Goal: Information Seeking & Learning: Learn about a topic

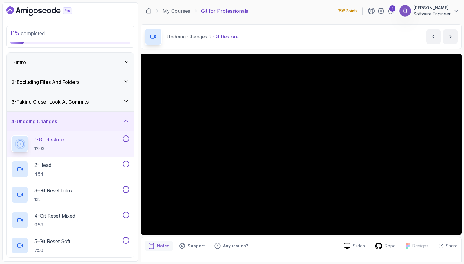
scroll to position [66, 0]
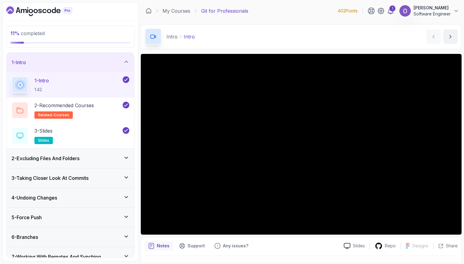
click at [87, 63] on div "1 - Intro" at bounding box center [70, 62] width 118 height 7
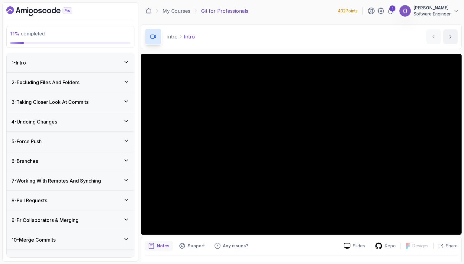
click at [64, 123] on div "4 - Undoing Changes" at bounding box center [70, 121] width 118 height 7
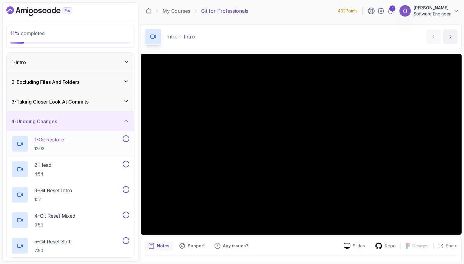
click at [72, 142] on div "1 - Git Restore 12:03" at bounding box center [66, 143] width 110 height 17
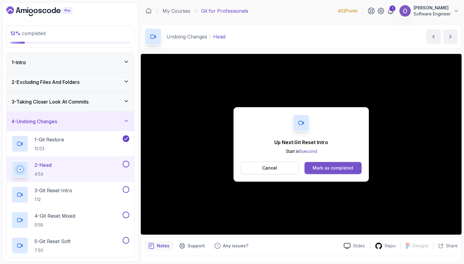
click at [316, 166] on div "Mark as completed" at bounding box center [333, 168] width 40 height 6
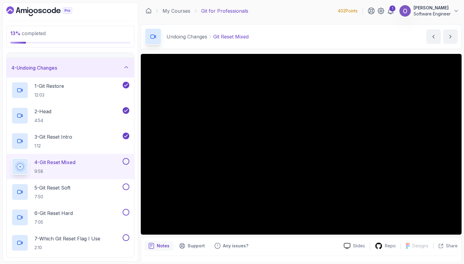
scroll to position [60, 0]
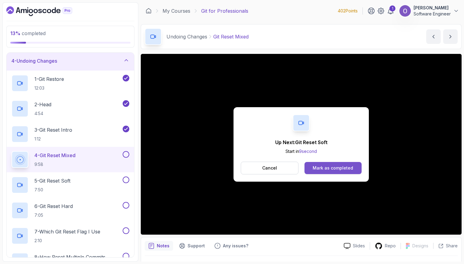
click at [330, 165] on div "Mark as completed" at bounding box center [333, 168] width 40 height 6
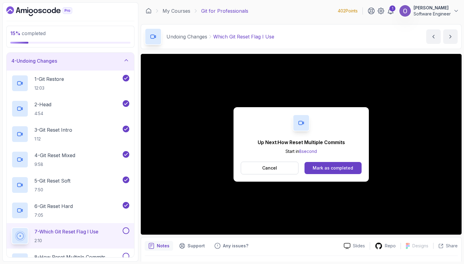
click at [330, 165] on div "Mark as completed" at bounding box center [333, 168] width 40 height 6
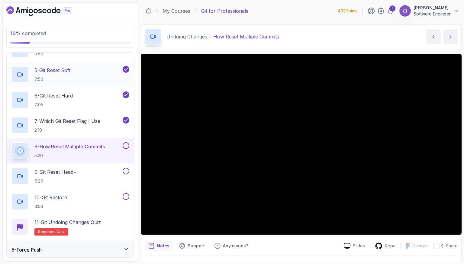
scroll to position [181, 0]
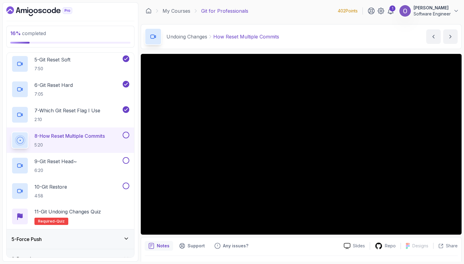
click at [126, 134] on button at bounding box center [126, 134] width 7 height 7
click at [116, 160] on div "9 - Git Reset Head~ 6:20" at bounding box center [66, 165] width 110 height 17
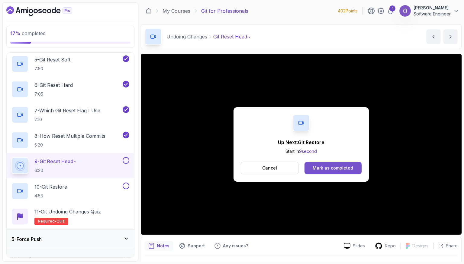
click at [313, 170] on div "Mark as completed" at bounding box center [333, 168] width 40 height 6
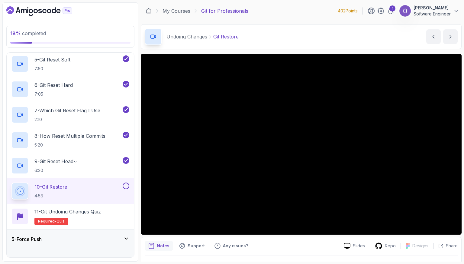
click at [126, 186] on button at bounding box center [126, 185] width 7 height 7
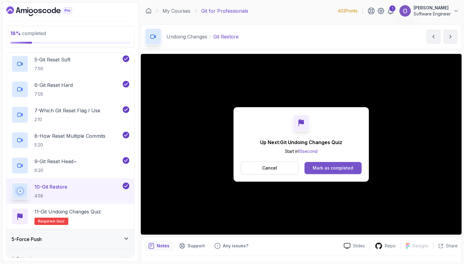
click at [313, 165] on div "Mark as completed" at bounding box center [333, 168] width 40 height 6
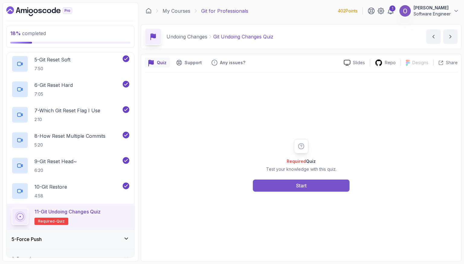
click at [285, 185] on button "Start" at bounding box center [301, 185] width 97 height 12
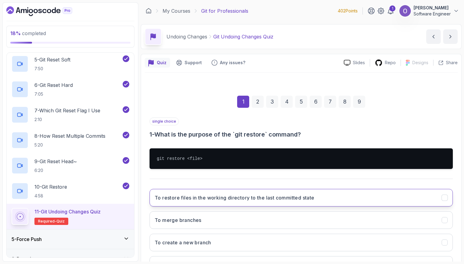
click at [261, 201] on button "To restore files in the working directory to the last committed state" at bounding box center [301, 198] width 303 height 18
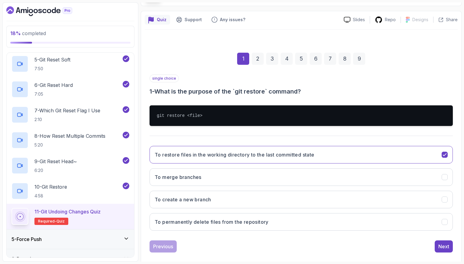
scroll to position [50, 0]
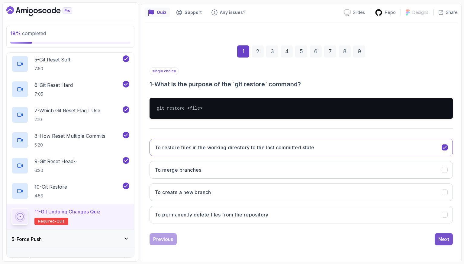
click at [442, 233] on button "Next" at bounding box center [444, 239] width 18 height 12
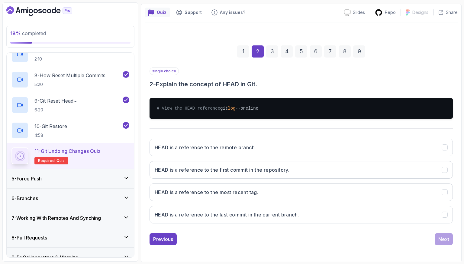
click at [91, 175] on div "5 - Force Push" at bounding box center [70, 178] width 118 height 7
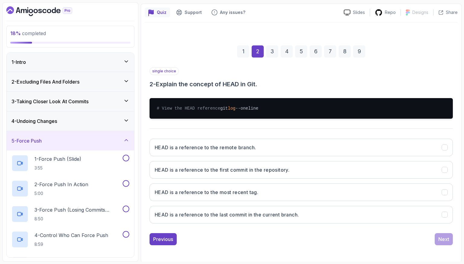
scroll to position [0, 0]
click at [217, 149] on button "HEAD is a reference to the remote branch." at bounding box center [301, 147] width 303 height 18
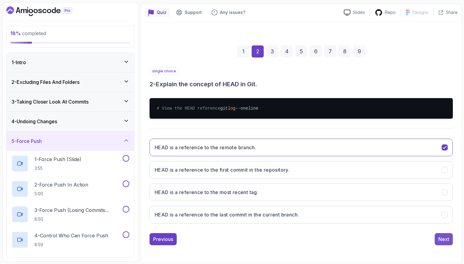
click at [442, 241] on div "Next" at bounding box center [444, 238] width 11 height 7
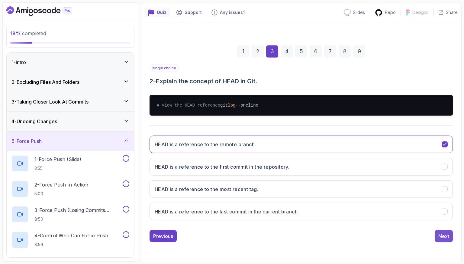
scroll to position [15, 0]
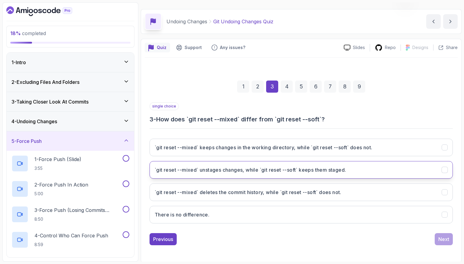
click at [213, 164] on button "`git reset --mixed` unstages changes, while `git reset --soft` keeps them stage…" at bounding box center [301, 170] width 303 height 18
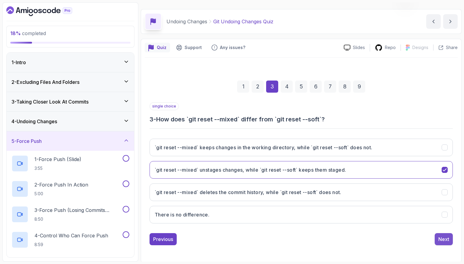
click at [440, 239] on div "Next" at bounding box center [444, 238] width 11 height 7
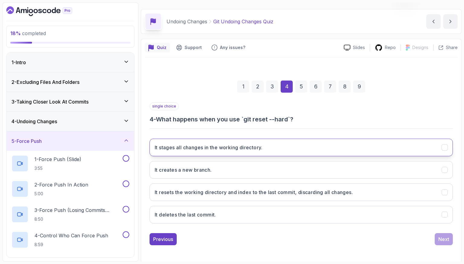
click at [278, 141] on button "It stages all changes in the working directory." at bounding box center [301, 147] width 303 height 18
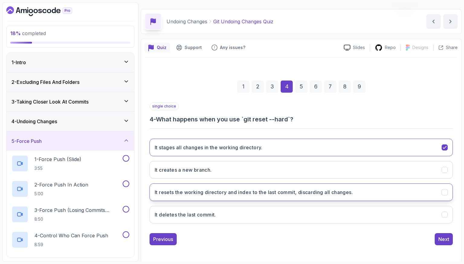
click at [370, 187] on button "It resets the working directory and index to the last commit, discarding all ch…" at bounding box center [301, 192] width 303 height 18
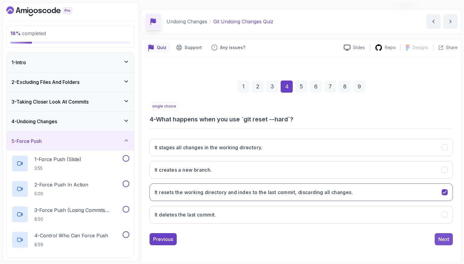
click at [446, 236] on div "Next" at bounding box center [444, 238] width 11 height 7
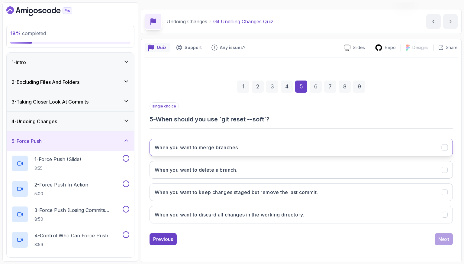
click at [262, 154] on button "When you want to merge branches." at bounding box center [301, 147] width 303 height 18
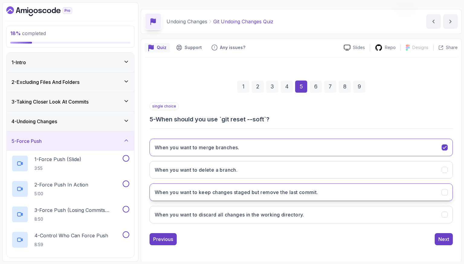
click at [267, 192] on h3 "When you want to keep changes staged but remove the last commit." at bounding box center [237, 191] width 164 height 7
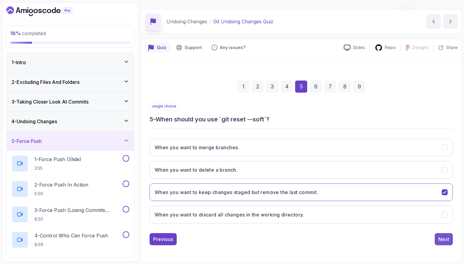
click at [446, 235] on div "Next" at bounding box center [444, 238] width 11 height 7
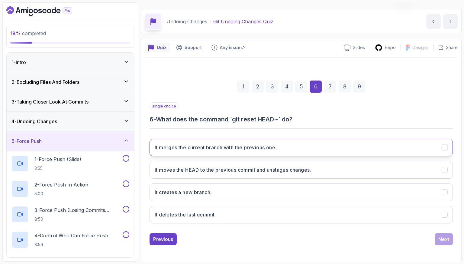
click at [286, 145] on button "It merges the current branch with the previous one." at bounding box center [301, 147] width 303 height 18
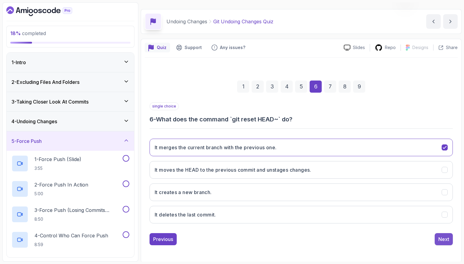
click at [442, 236] on div "Next" at bounding box center [444, 238] width 11 height 7
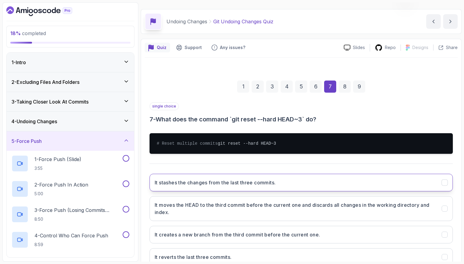
click at [294, 186] on button "It stashes the changes from the last three commits." at bounding box center [301, 182] width 303 height 18
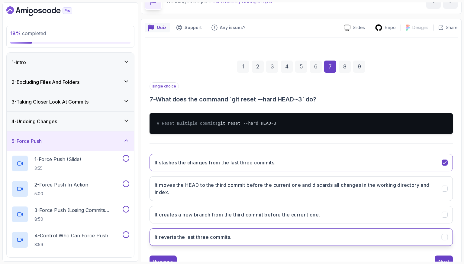
scroll to position [45, 0]
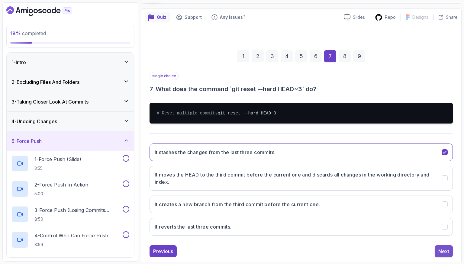
click at [443, 253] on div "Next" at bounding box center [444, 250] width 11 height 7
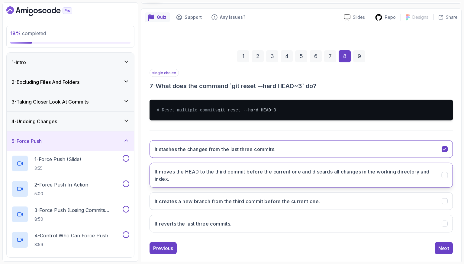
scroll to position [24, 0]
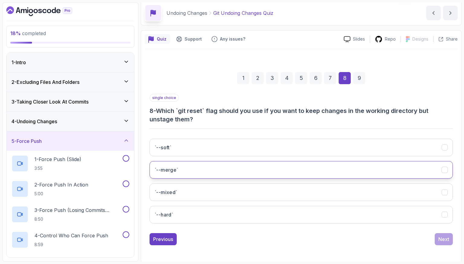
click at [271, 167] on button "`--merge`" at bounding box center [301, 170] width 303 height 18
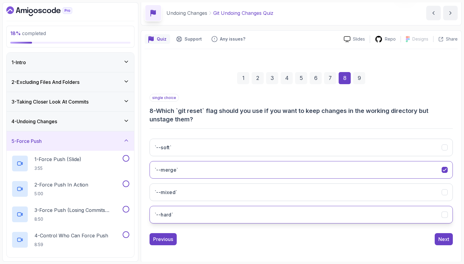
click at [394, 209] on button "`--hard`" at bounding box center [301, 215] width 303 height 18
click at [442, 237] on div "Next" at bounding box center [444, 238] width 11 height 7
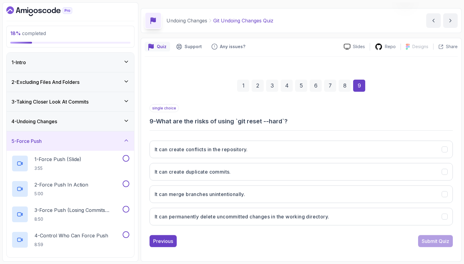
scroll to position [15, 0]
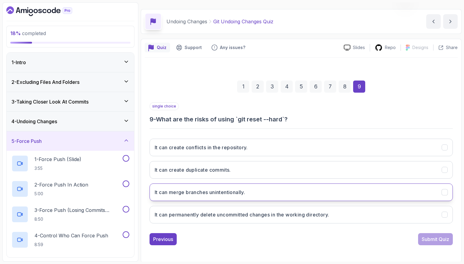
click at [372, 197] on button "It can merge branches unintentionally." at bounding box center [301, 192] width 303 height 18
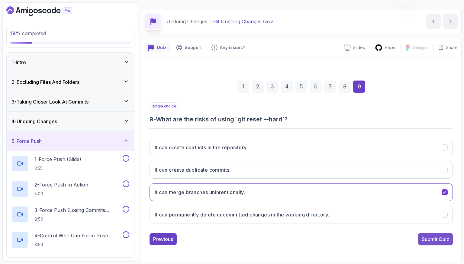
click at [419, 233] on button "Submit Quiz" at bounding box center [435, 239] width 35 height 12
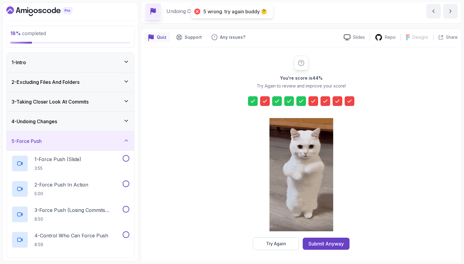
scroll to position [26, 0]
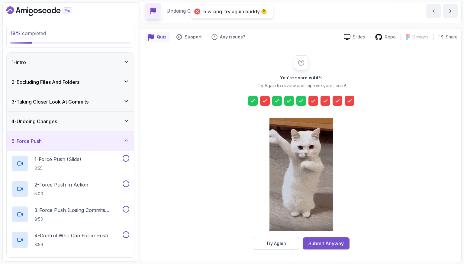
click at [343, 241] on div "Submit Anyway" at bounding box center [326, 242] width 35 height 7
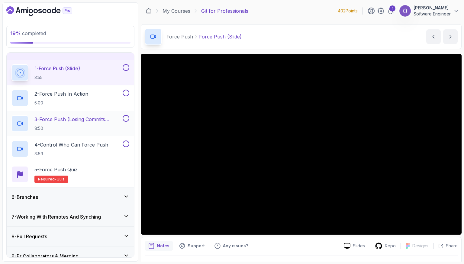
scroll to position [121, 0]
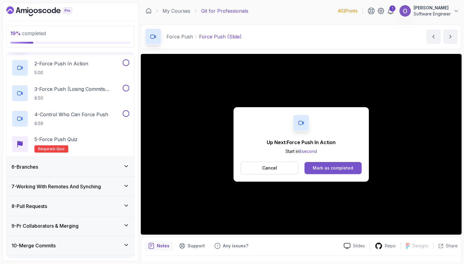
click at [334, 170] on div "Mark as completed" at bounding box center [333, 168] width 40 height 6
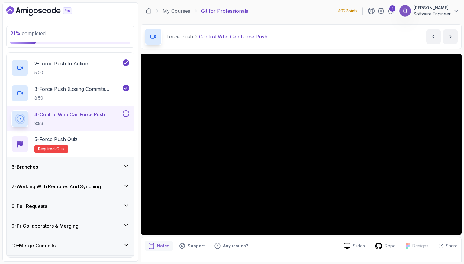
click at [140, 225] on div "21 % completed 1 - Intro 2 - Excluding Files And Folders 3 - Taking Closer Look…" at bounding box center [231, 131] width 459 height 259
